Goal: Task Accomplishment & Management: Manage account settings

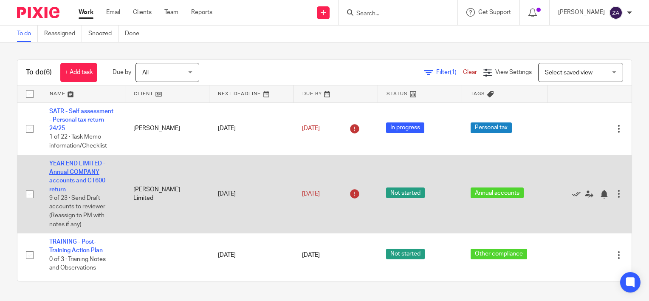
click at [73, 172] on link "YEAR END LIMITED - Annual COMPANY accounts and CT600 return" at bounding box center [77, 177] width 56 height 32
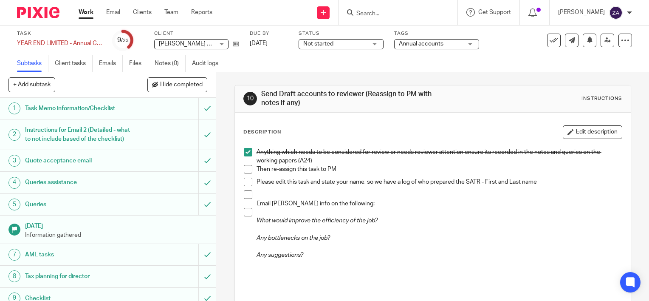
click at [87, 107] on h1 "Task Memo information/Checklist" at bounding box center [80, 108] width 110 height 13
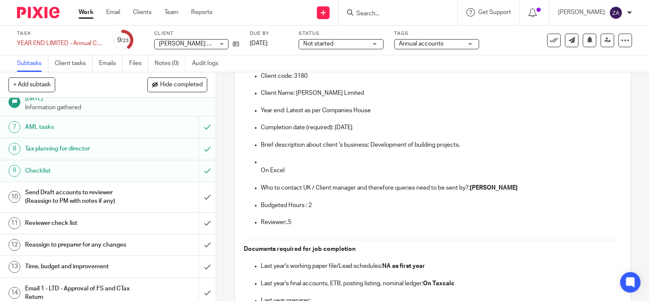
scroll to position [212, 0]
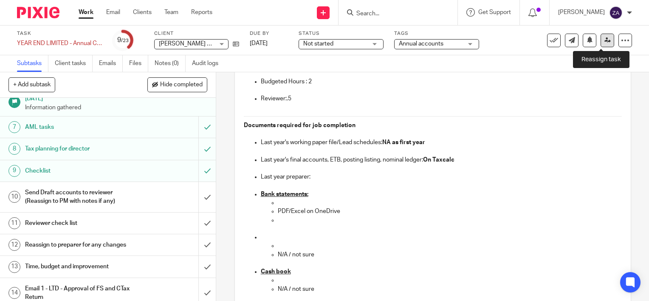
click at [604, 39] on icon at bounding box center [607, 40] width 6 height 6
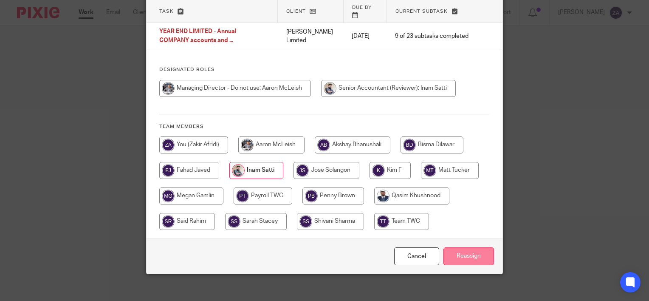
scroll to position [62, 0]
click at [465, 247] on input "Reassign" at bounding box center [468, 256] width 51 height 18
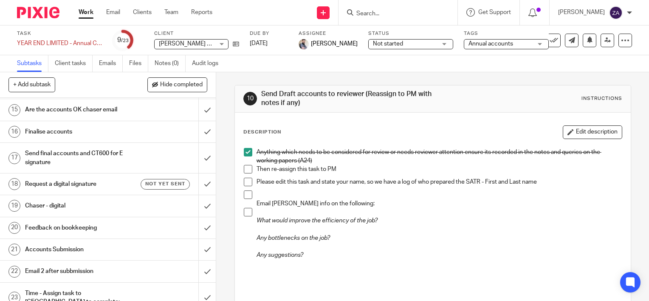
scroll to position [346, 0]
